Goal: Check status: Check status

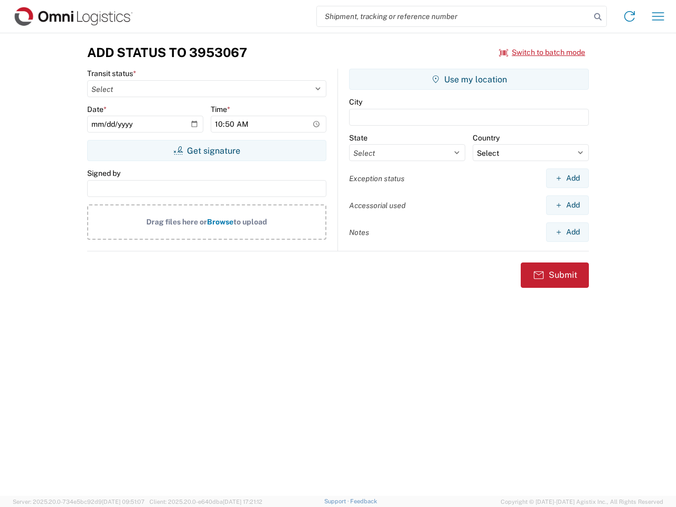
click at [453, 16] on input "search" at bounding box center [453, 16] width 273 height 20
click at [598, 17] on icon at bounding box center [597, 17] width 15 height 15
click at [629, 16] on icon at bounding box center [629, 16] width 17 height 17
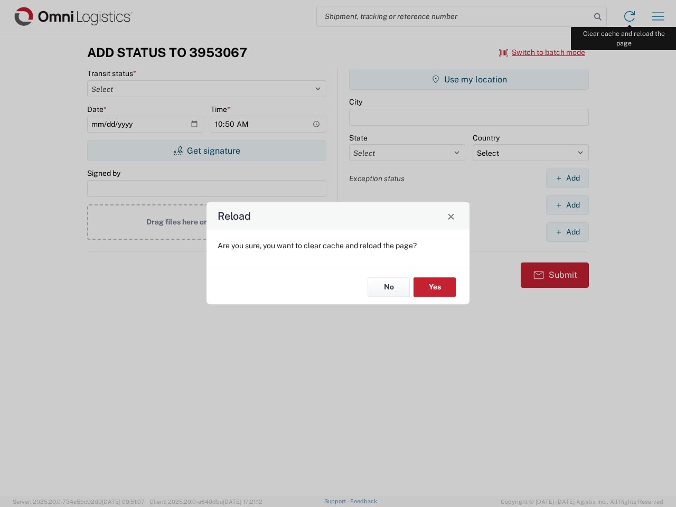
click at [658, 16] on div "Reload Are you sure, you want to clear cache and reload the page? No Yes" at bounding box center [338, 253] width 676 height 507
click at [542, 52] on div "Reload Are you sure, you want to clear cache and reload the page? No Yes" at bounding box center [338, 253] width 676 height 507
click at [206, 150] on div "Reload Are you sure, you want to clear cache and reload the page? No Yes" at bounding box center [338, 253] width 676 height 507
click at [469, 79] on div "Reload Are you sure, you want to clear cache and reload the page? No Yes" at bounding box center [338, 253] width 676 height 507
click at [567, 178] on div "Reload Are you sure, you want to clear cache and reload the page? No Yes" at bounding box center [338, 253] width 676 height 507
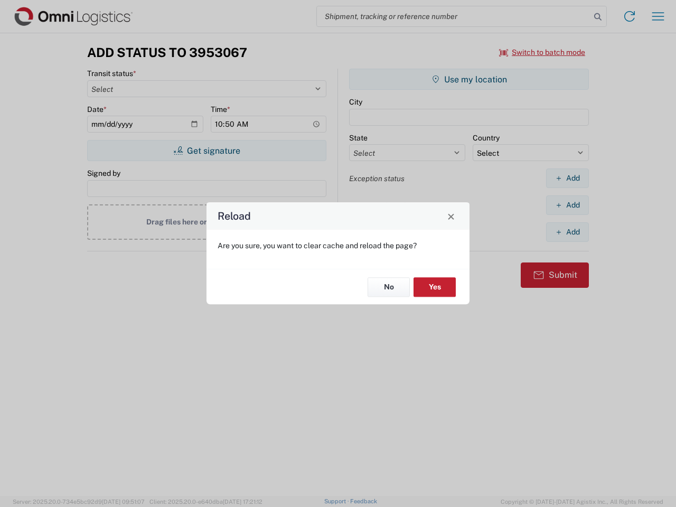
click at [567, 205] on div "Reload Are you sure, you want to clear cache and reload the page? No Yes" at bounding box center [338, 253] width 676 height 507
click at [567, 232] on div "Reload Are you sure, you want to clear cache and reload the page? No Yes" at bounding box center [338, 253] width 676 height 507
